Goal: Check status

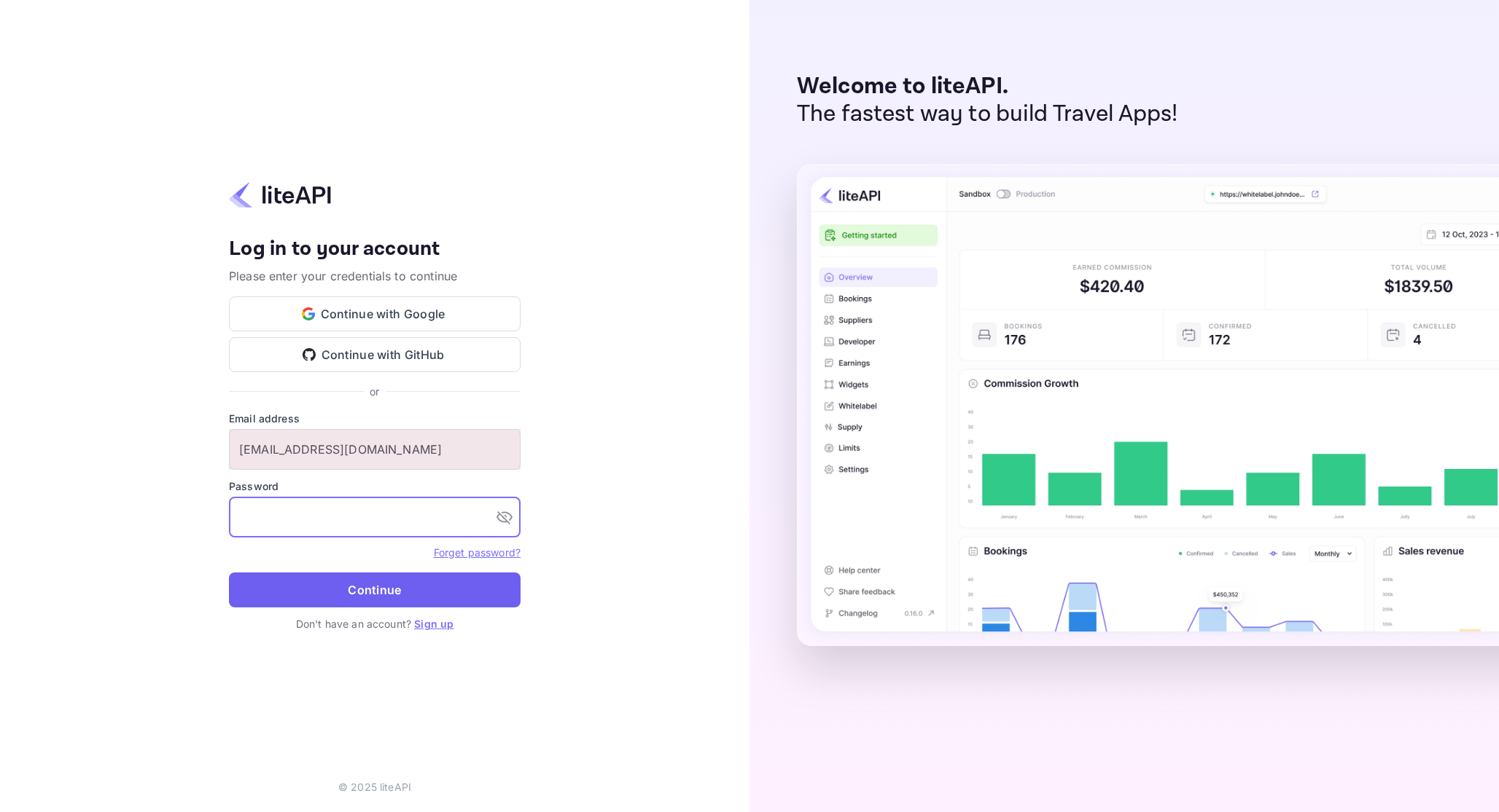
click at [367, 589] on button "Continue" at bounding box center [374, 590] width 291 height 35
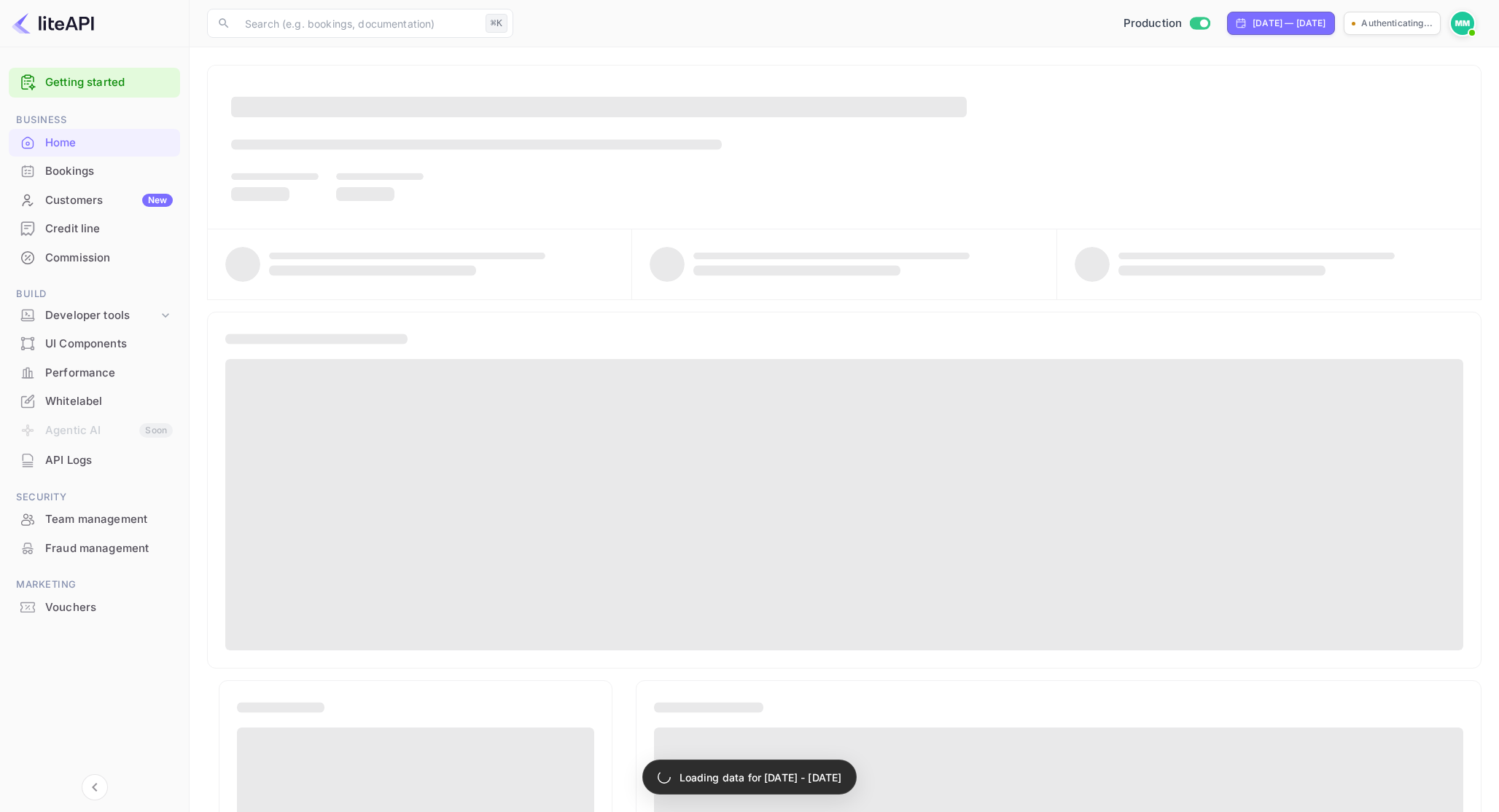
click at [282, 41] on div "​ ⌘K ​ Production [DATE] — [DATE] Authenticating..." at bounding box center [844, 23] width 1309 height 46
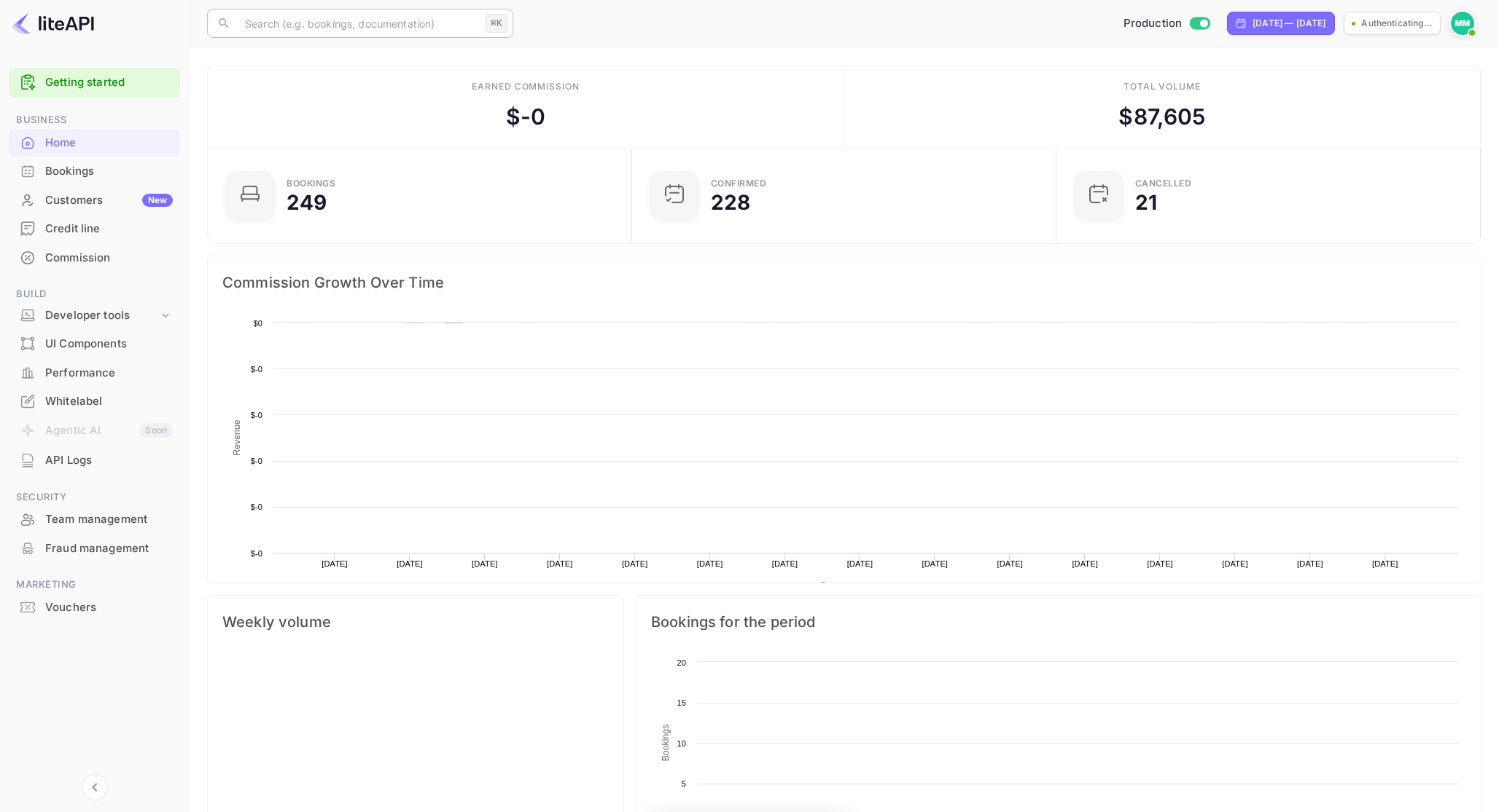
click at [309, 33] on input "text" at bounding box center [357, 23] width 243 height 30
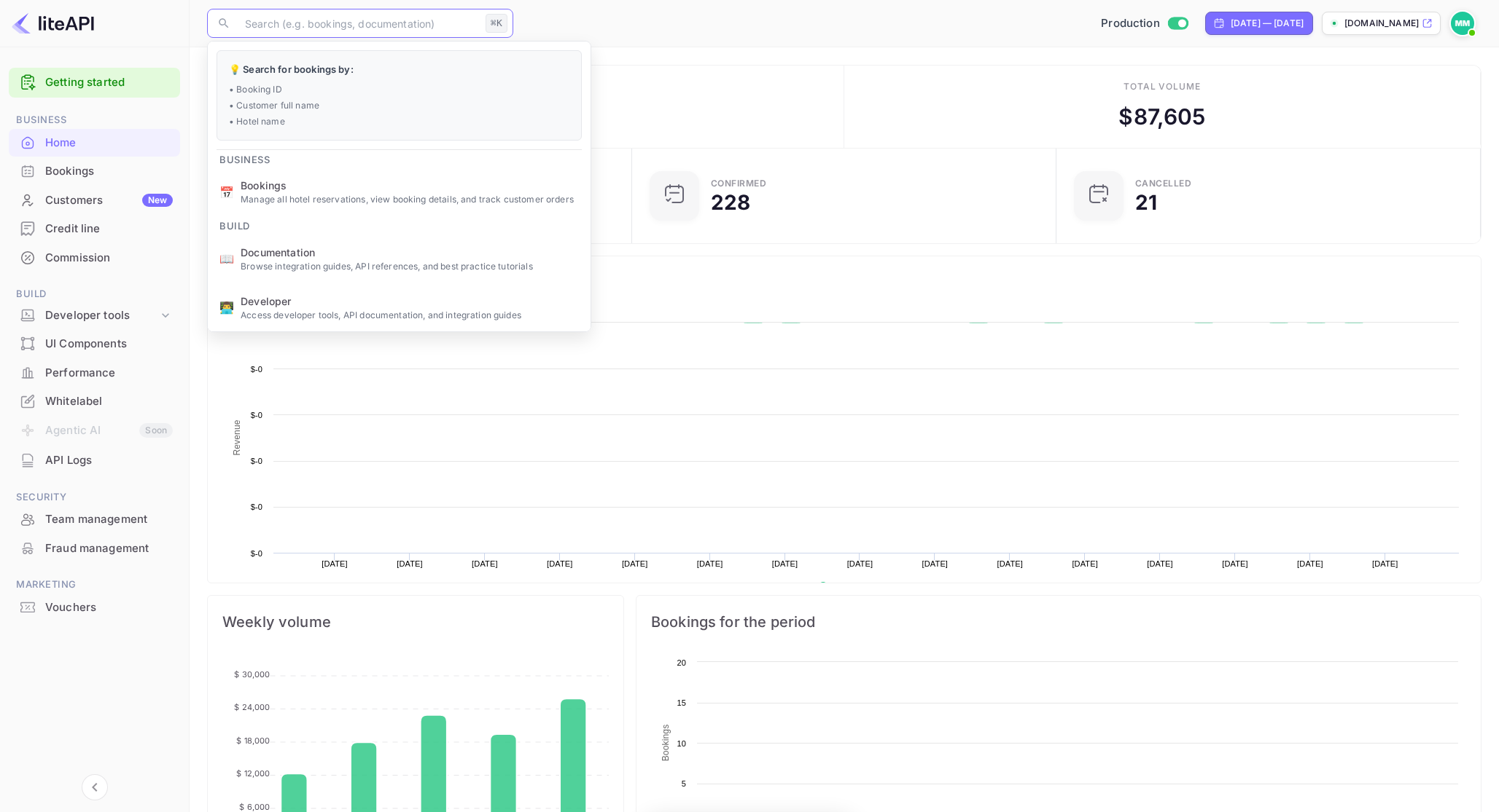
scroll to position [237, 415]
paste input "Ac6-e2_lk"
type input "Ac6-e2_lk"
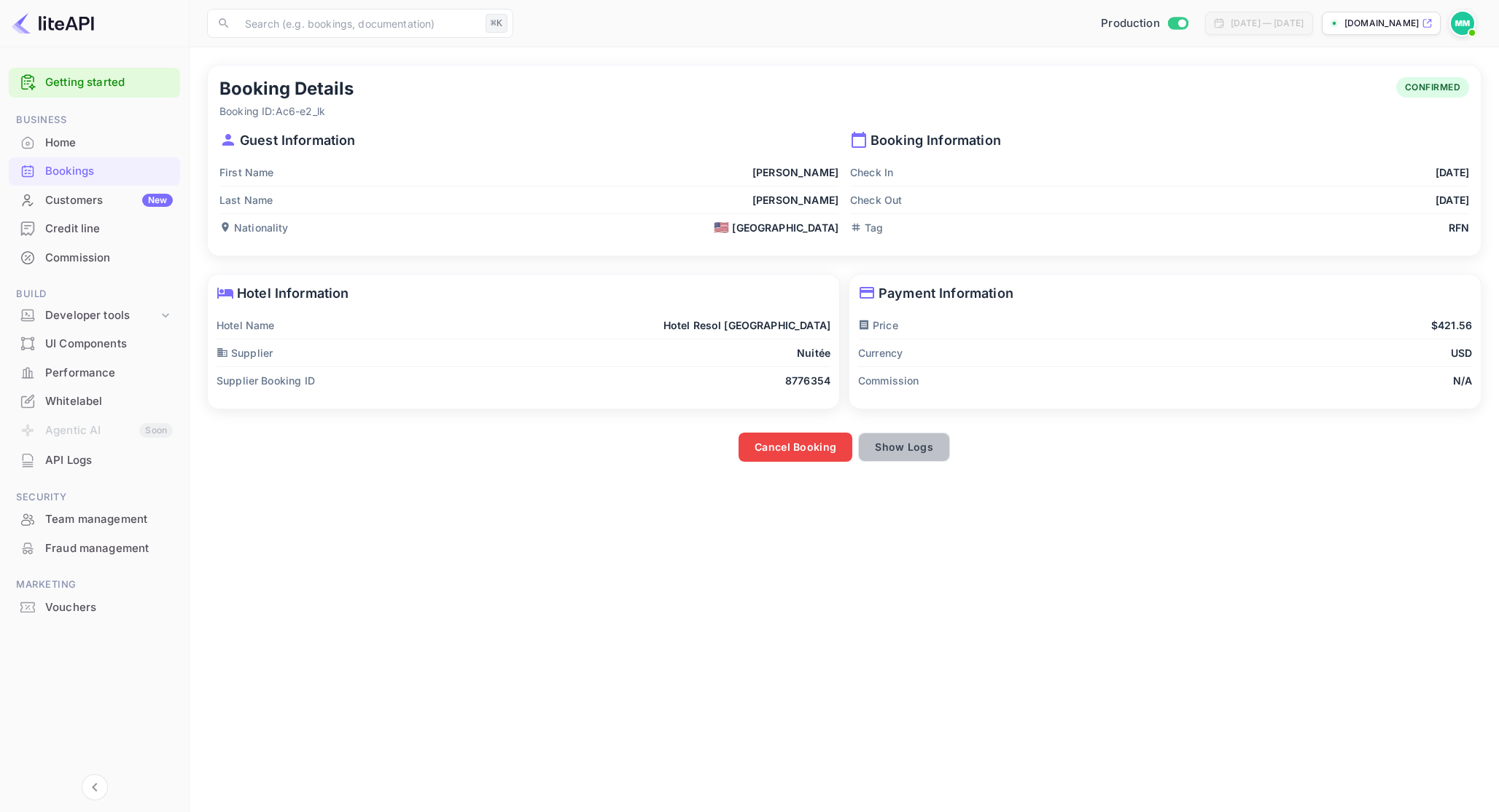
click at [910, 448] on button "Show Logs" at bounding box center [903, 448] width 92 height 30
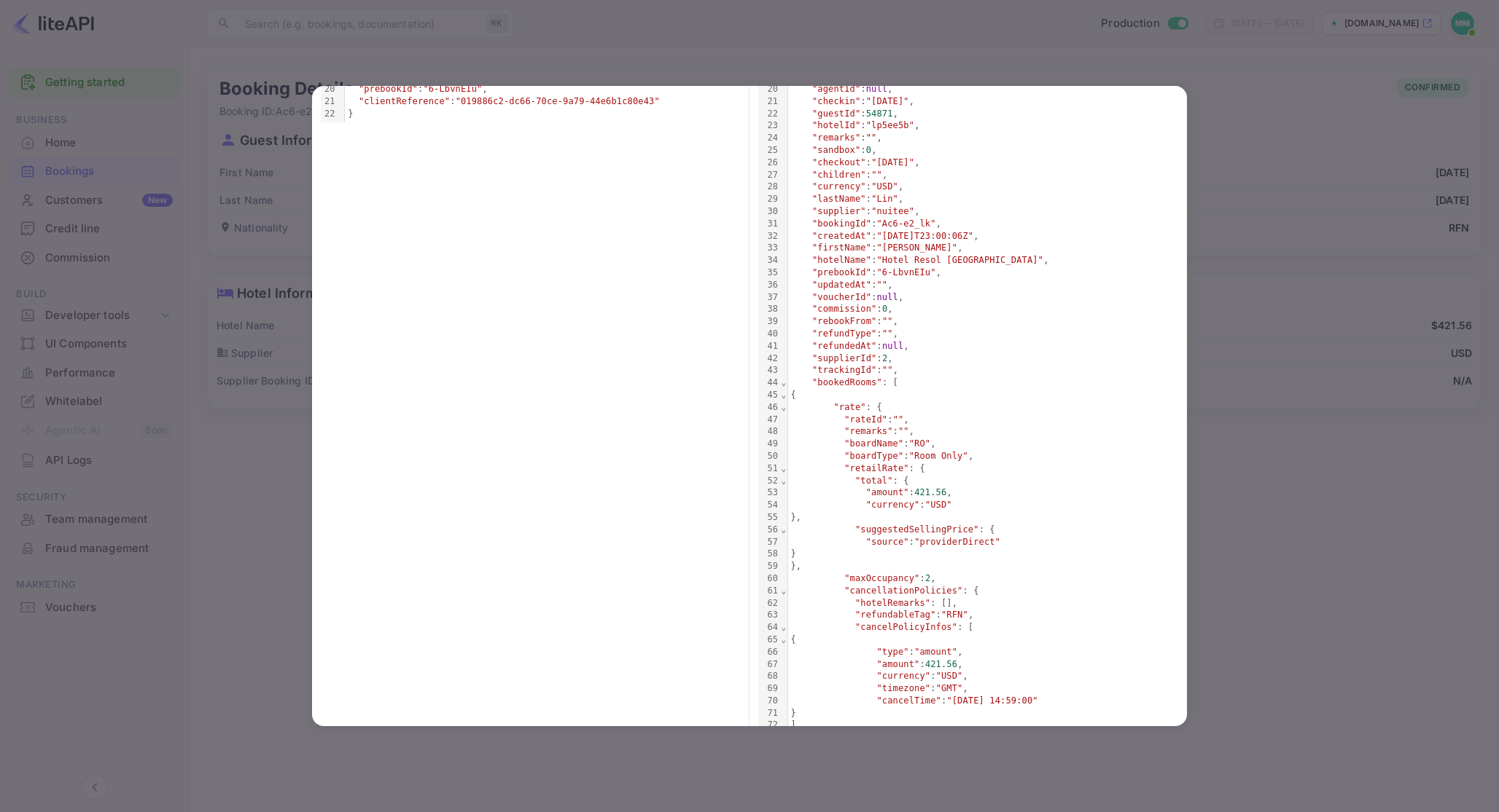
scroll to position [318, 0]
click at [1239, 608] on div at bounding box center [750, 406] width 1499 height 812
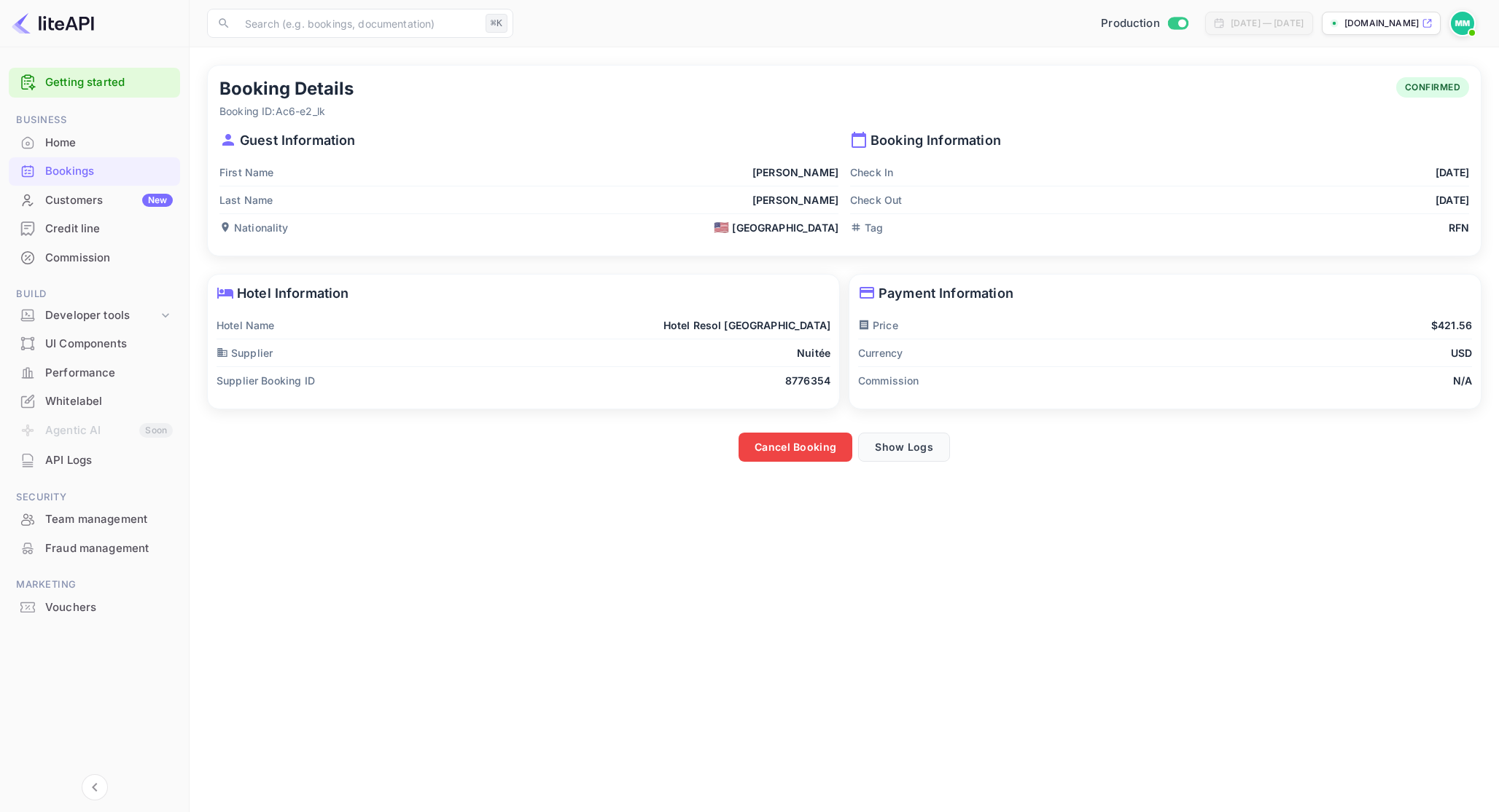
click at [900, 447] on button "Show Logs" at bounding box center [903, 448] width 92 height 30
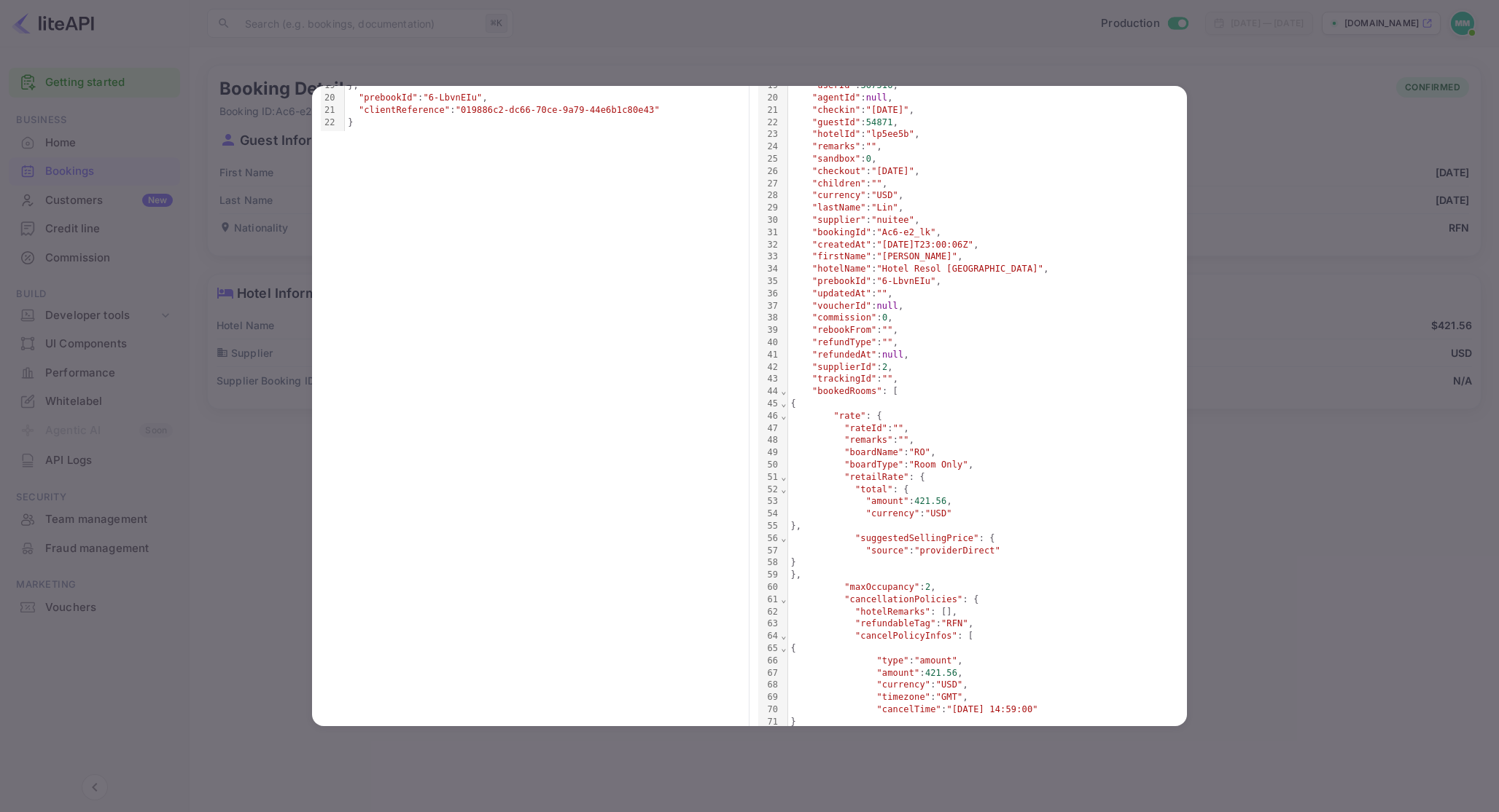
scroll to position [350, 0]
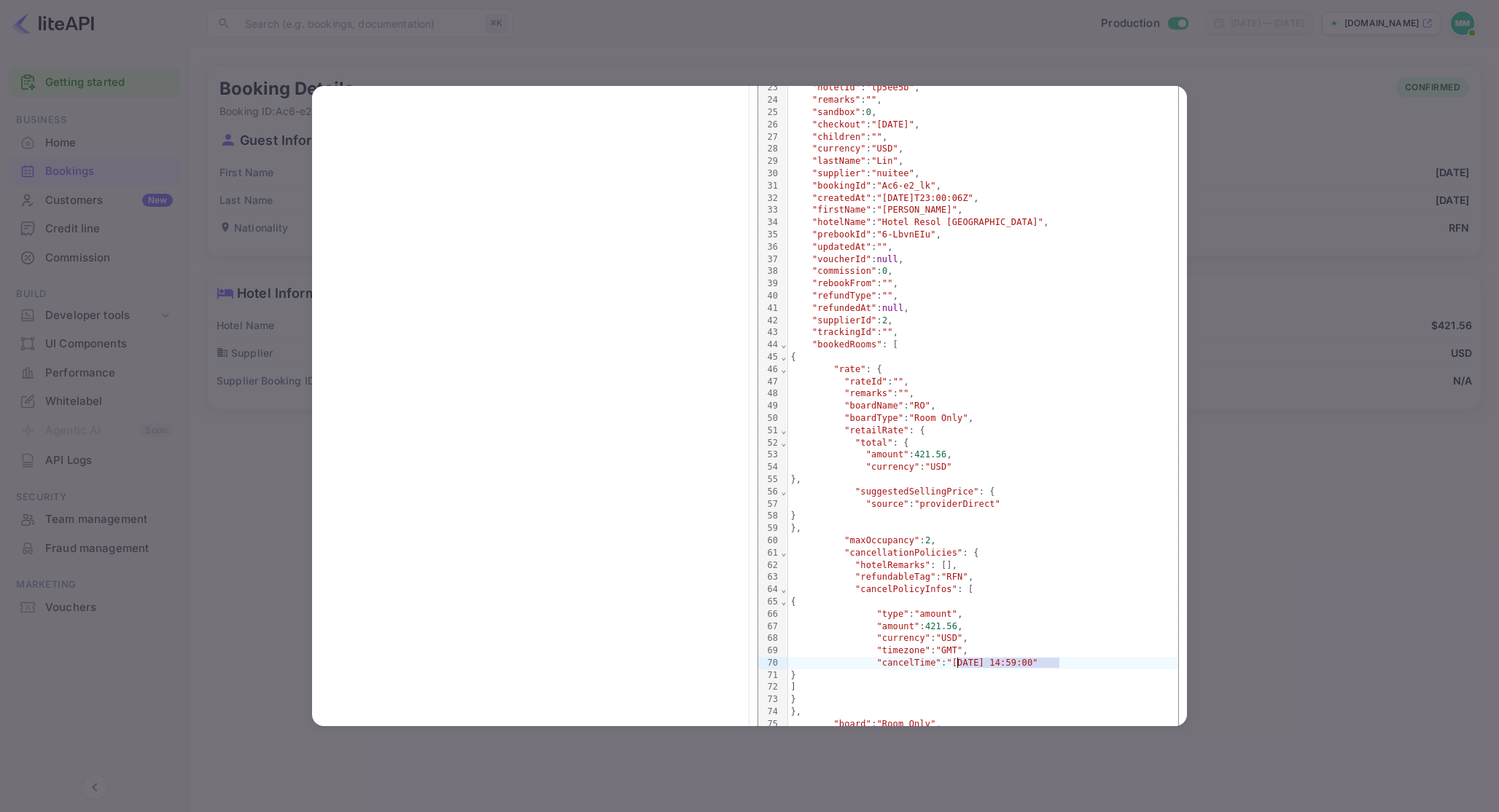
drag, startPoint x: 1059, startPoint y: 662, endPoint x: 959, endPoint y: 663, distance: 100.0
click at [959, 663] on span ""2025-08-22 14:59:00"" at bounding box center [992, 662] width 91 height 10
copy span "2025-08-22 14:59:00"
click at [664, 766] on div at bounding box center [750, 406] width 1499 height 812
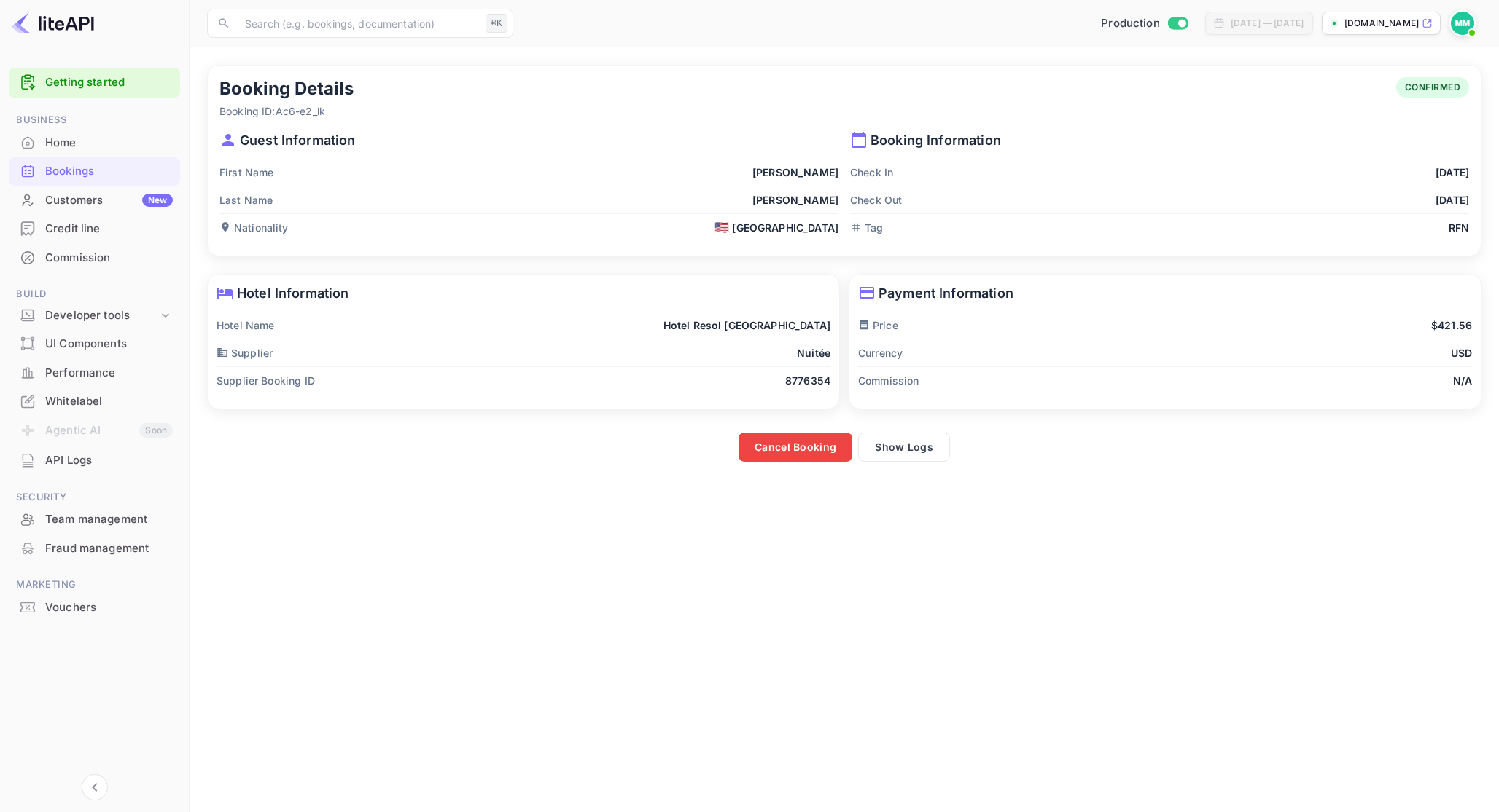
click at [813, 380] on p "8776354" at bounding box center [808, 380] width 45 height 16
copy p "8776354"
click at [704, 329] on p "Hotel Resol Trinity Hakata" at bounding box center [747, 326] width 167 height 16
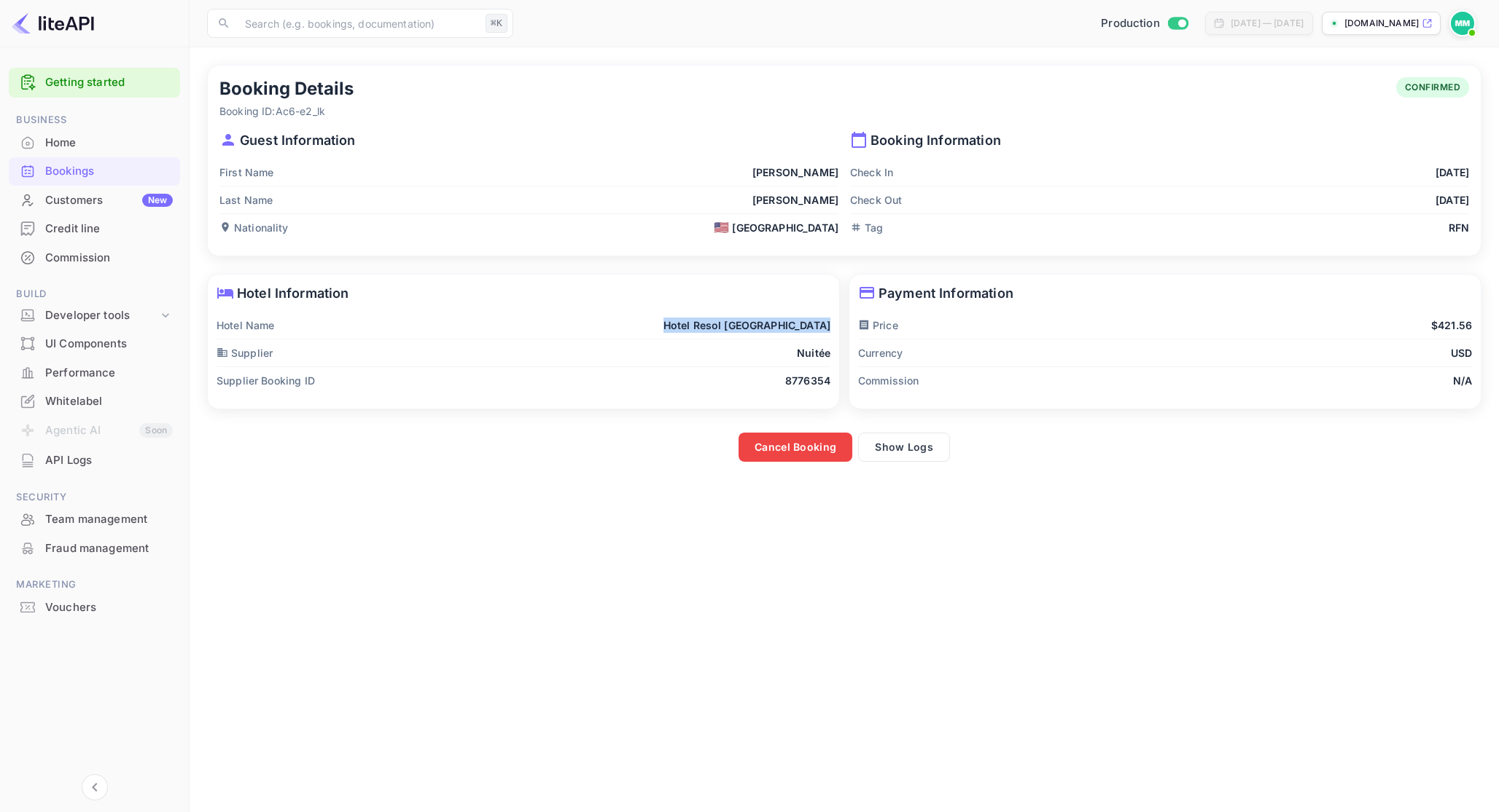
click at [704, 329] on p "Hotel Resol Trinity Hakata" at bounding box center [747, 326] width 167 height 16
click at [930, 438] on button "Show Logs" at bounding box center [903, 448] width 92 height 30
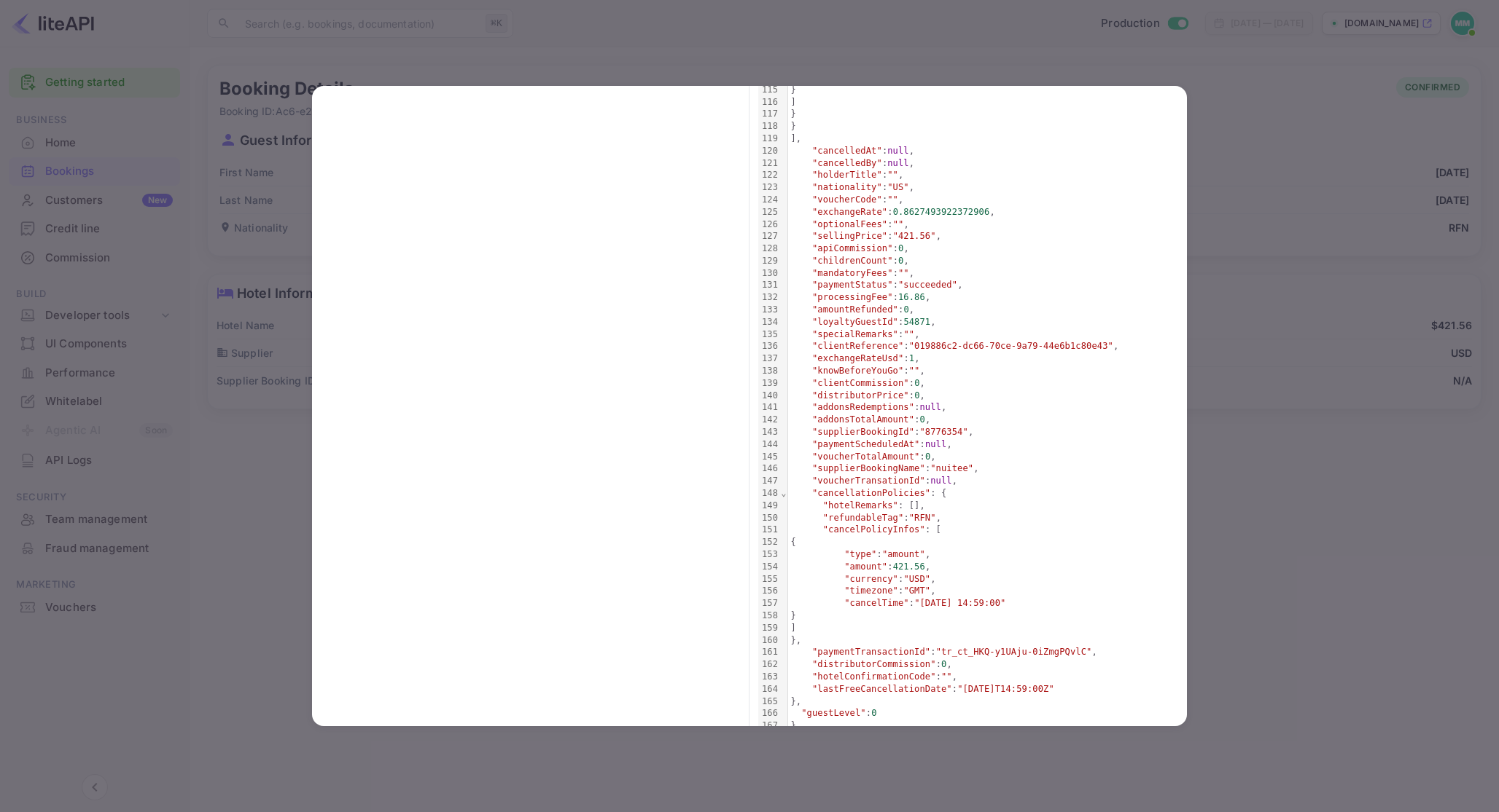
scroll to position [1492, 0]
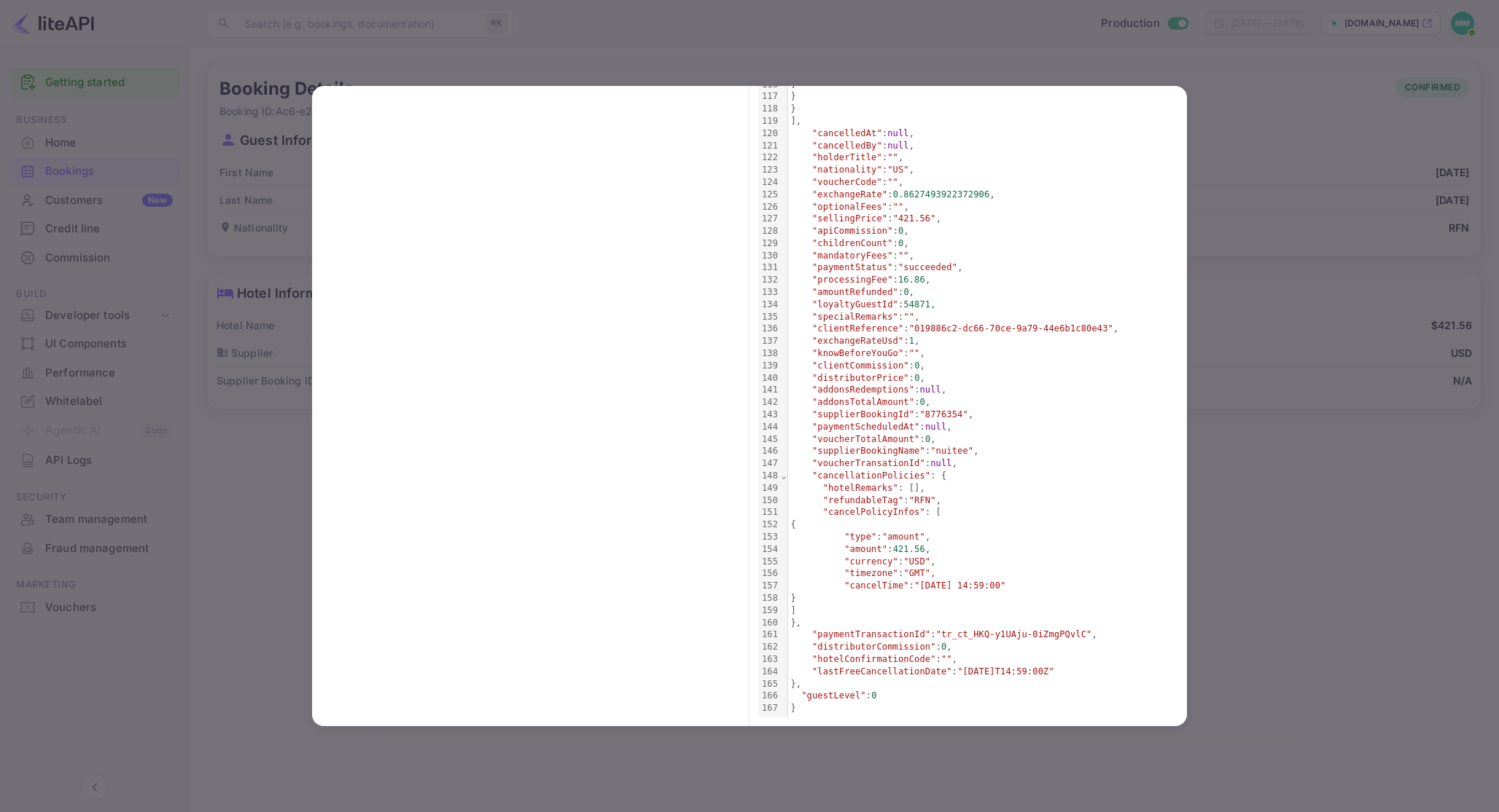
click at [1307, 606] on div at bounding box center [750, 406] width 1499 height 812
